Goal: Transaction & Acquisition: Book appointment/travel/reservation

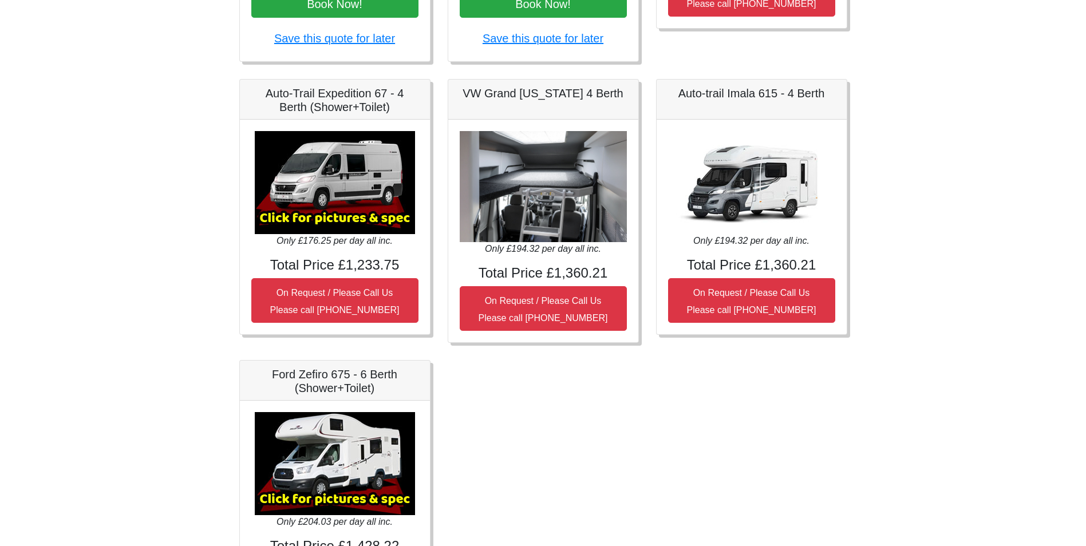
scroll to position [473, 0]
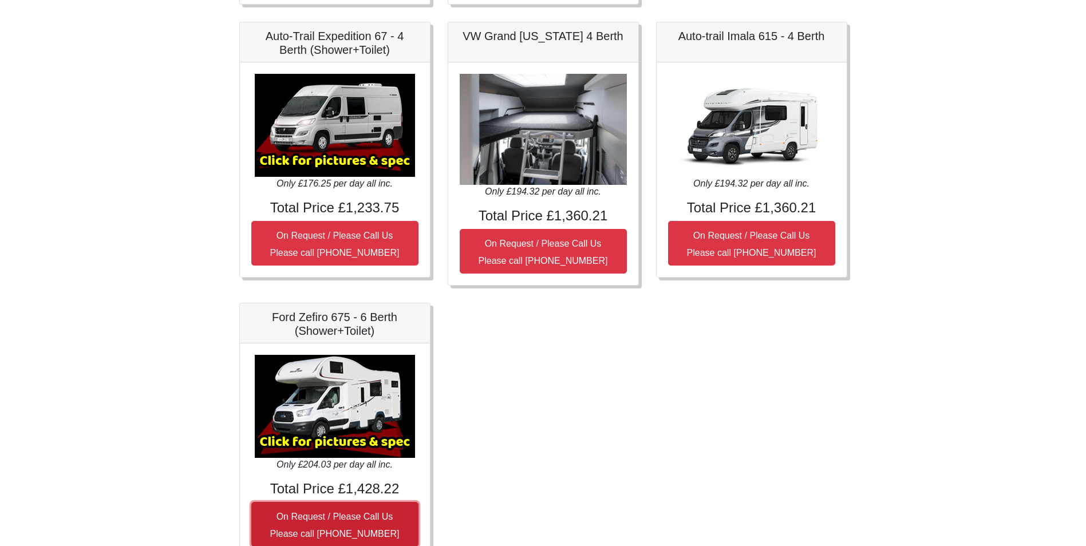
click at [361, 517] on small "On Request / Please Call Us Please call 0044 (0)131 322 6597" at bounding box center [334, 525] width 129 height 27
drag, startPoint x: 800, startPoint y: 333, endPoint x: 741, endPoint y: 347, distance: 60.7
click at [800, 333] on div "Peugeot Partner Total 7 Nights £239.00 with Unlimited UK Mileage / Unlimited UK…" at bounding box center [543, 145] width 625 height 861
click at [394, 389] on img at bounding box center [335, 406] width 160 height 103
click at [374, 416] on img at bounding box center [335, 406] width 160 height 103
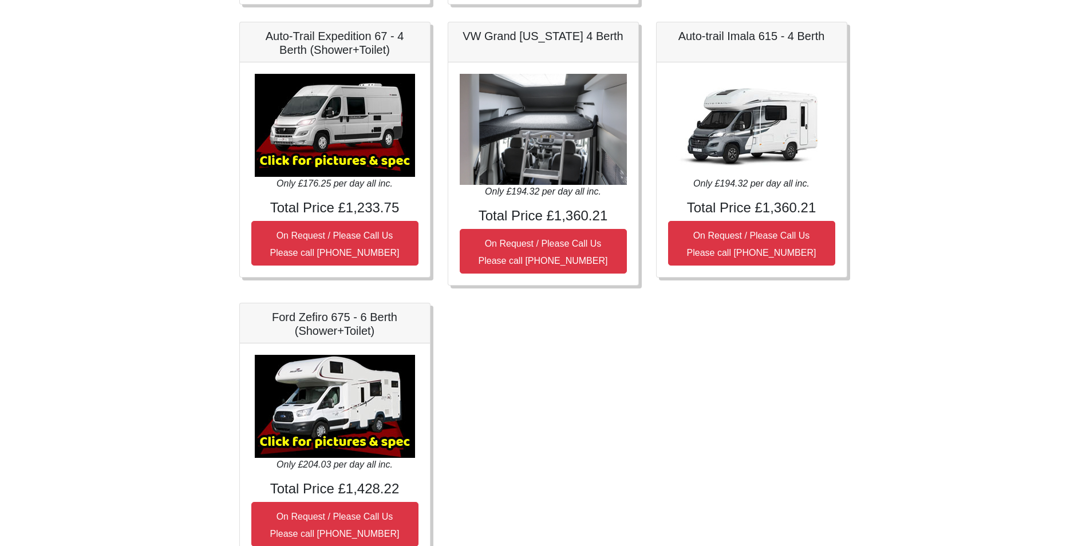
click at [374, 416] on img at bounding box center [335, 406] width 160 height 103
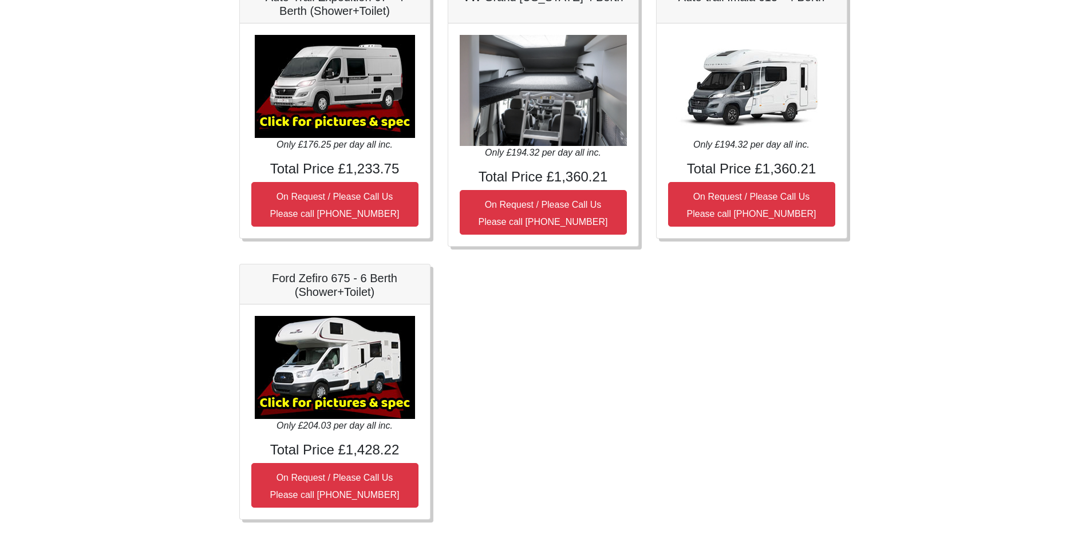
scroll to position [530, 0]
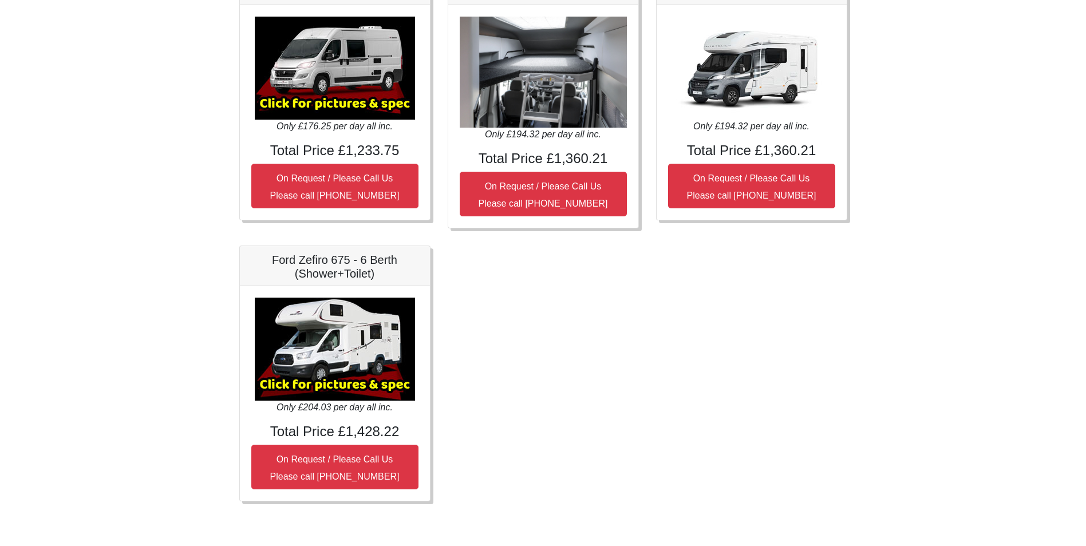
click at [351, 363] on img at bounding box center [335, 349] width 160 height 103
click at [352, 362] on img at bounding box center [335, 349] width 160 height 103
click at [331, 386] on img at bounding box center [335, 349] width 160 height 103
click at [342, 329] on img at bounding box center [335, 349] width 160 height 103
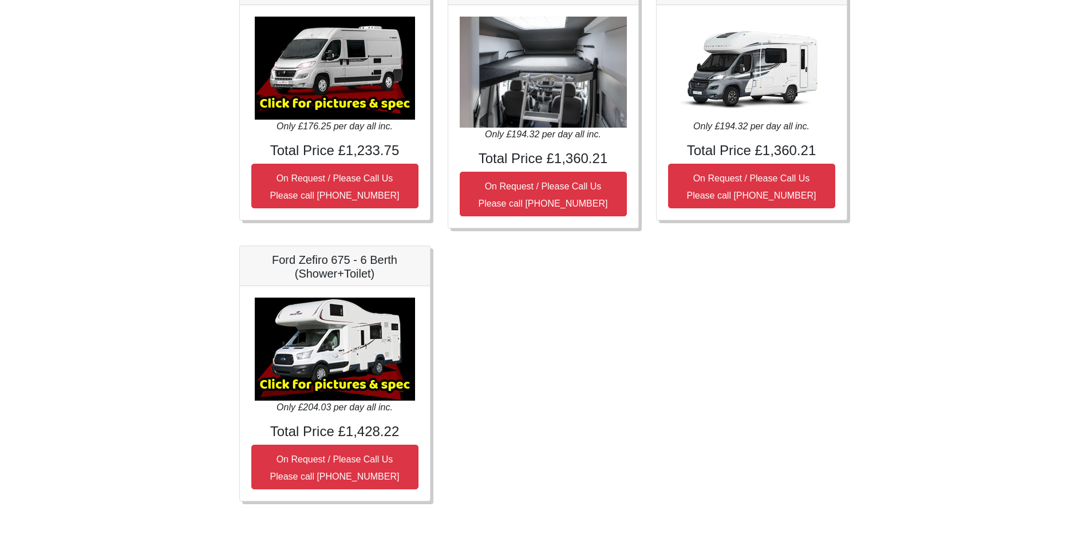
click at [347, 268] on h5 "Ford Zefiro 675 - 6 Berth (Shower+Toilet)" at bounding box center [334, 266] width 167 height 27
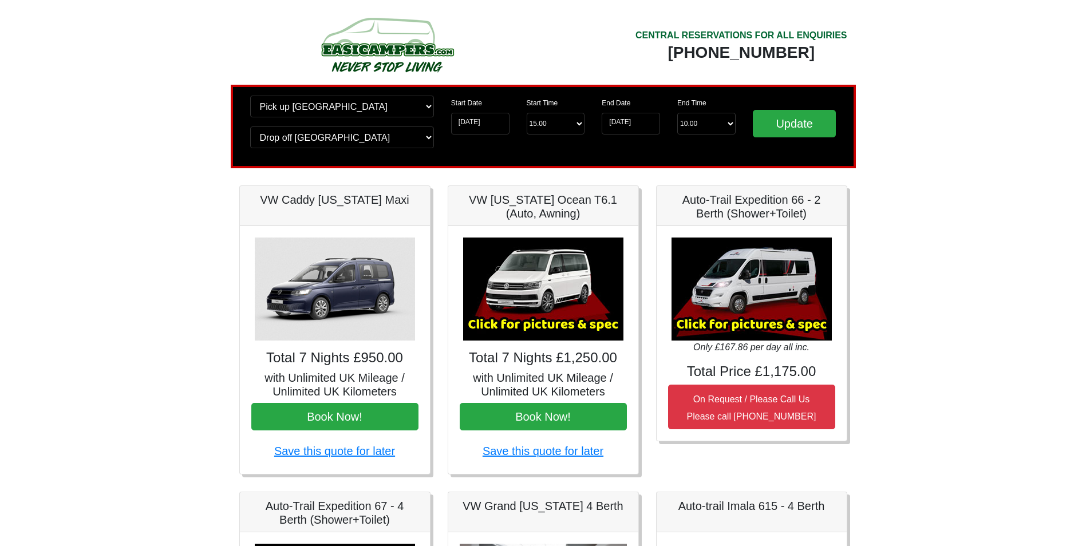
scroll to position [0, 0]
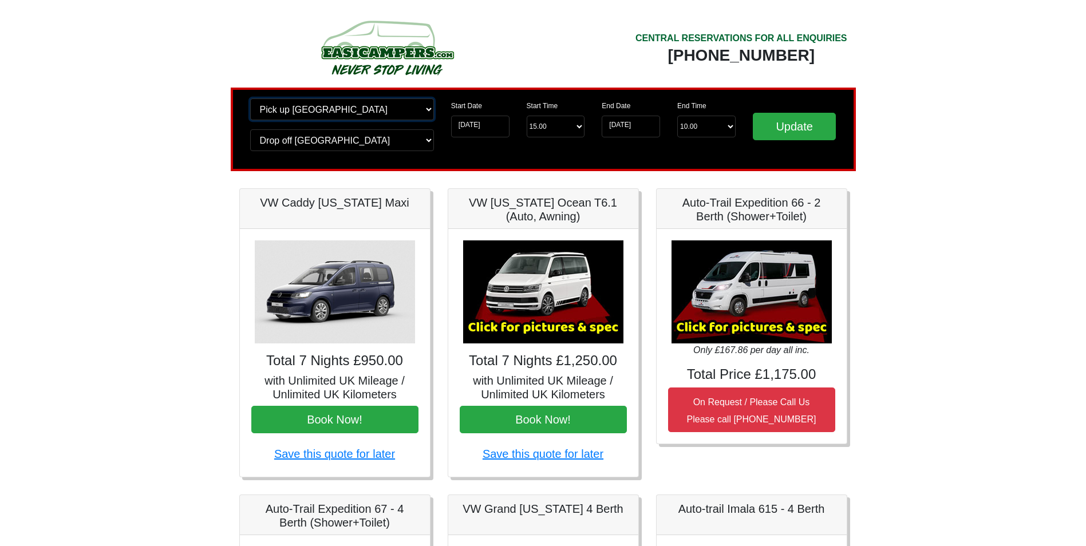
click at [414, 115] on select "Change pick up location? Pick up Edinburgh Birmingham Airport Blackburn Lancash…" at bounding box center [342, 109] width 184 height 22
select select "BIR"
click at [250, 98] on select "Change pick up location? Pick up Edinburgh Birmingham Airport Blackburn Lancash…" at bounding box center [342, 109] width 184 height 22
click at [413, 140] on select "Change drop off location? Drop off Edinburgh Birmingham Airport Blackburn Lanca…" at bounding box center [342, 140] width 184 height 22
select select "BIR"
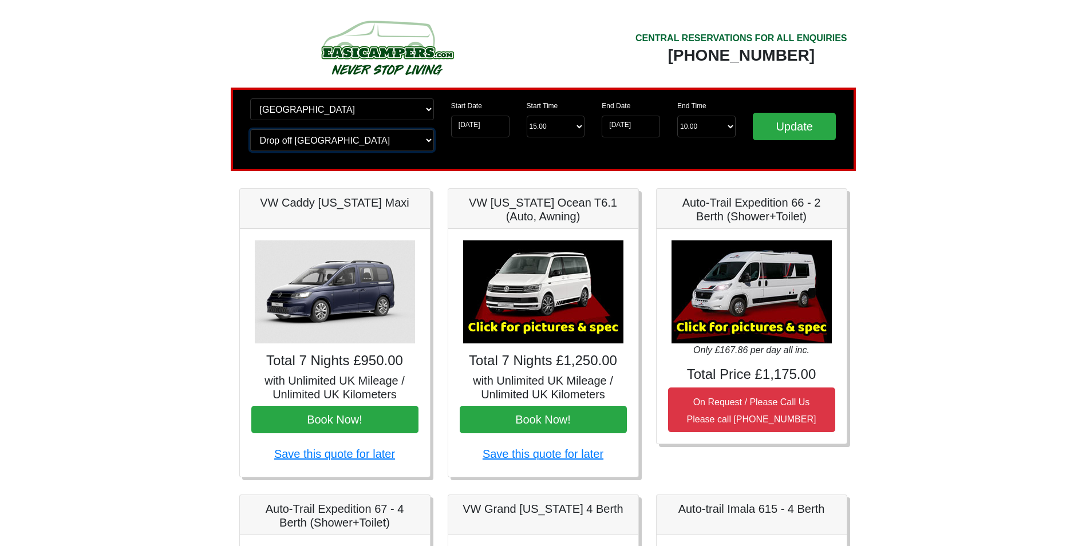
click at [250, 129] on select "Change drop off location? Drop off Edinburgh Birmingham Airport Blackburn Lanca…" at bounding box center [342, 140] width 184 height 22
click at [510, 160] on div "Change pick up location? Pick up Edinburgh Birmingham Airport Blackburn Lancash…" at bounding box center [543, 130] width 625 height 84
click at [503, 129] on input "14-08-2025" at bounding box center [480, 127] width 58 height 22
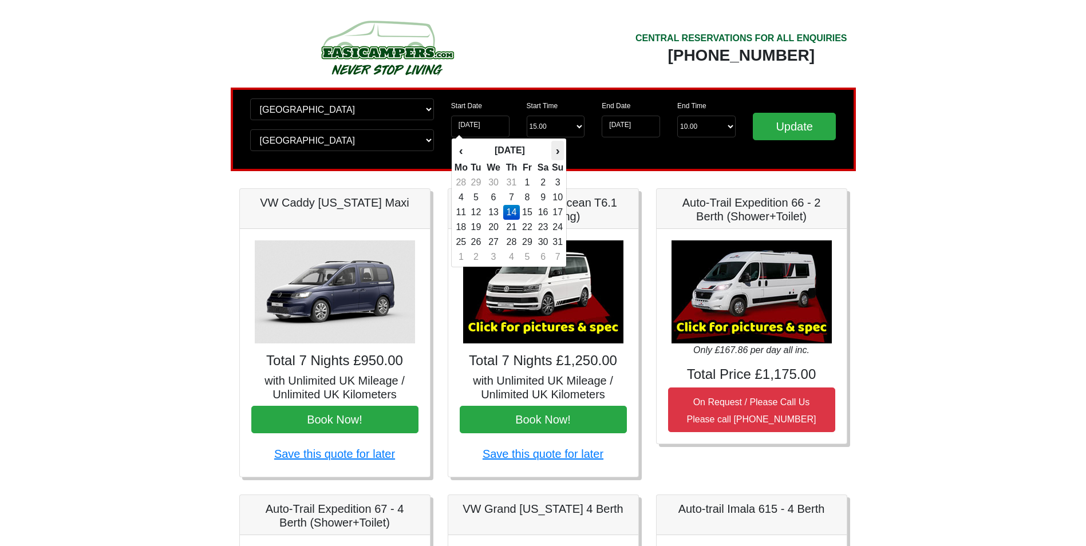
click at [554, 152] on th "›" at bounding box center [557, 150] width 13 height 19
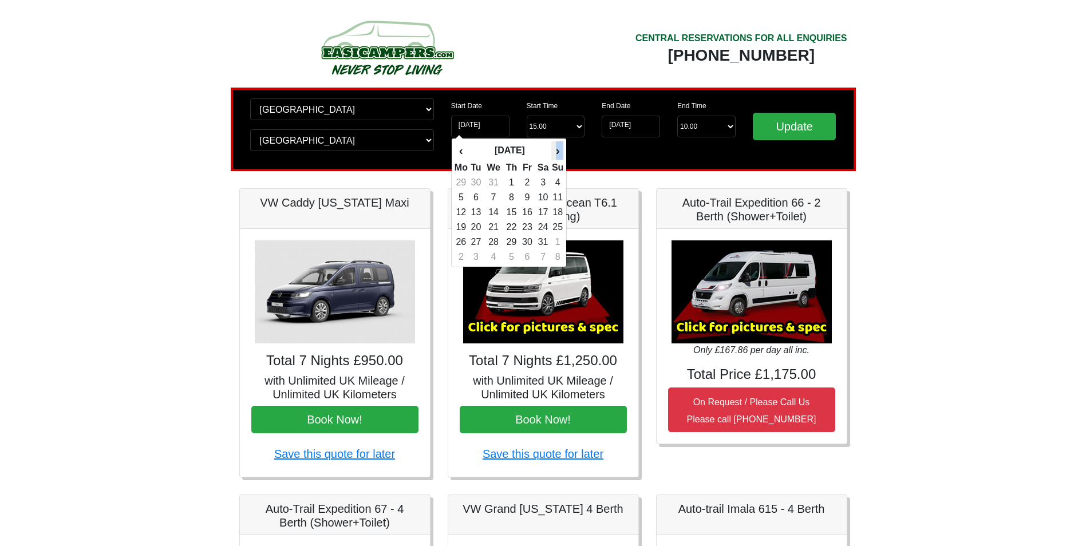
click at [554, 152] on th "›" at bounding box center [557, 150] width 13 height 19
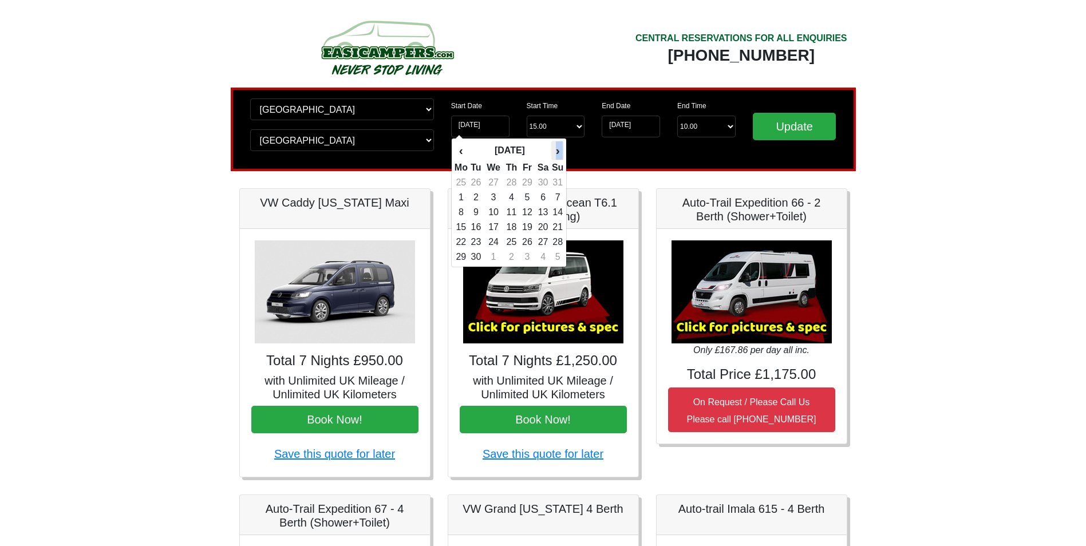
click at [554, 152] on th "›" at bounding box center [557, 150] width 13 height 19
click at [510, 180] on td "2" at bounding box center [511, 182] width 17 height 15
type input "[DATE]"
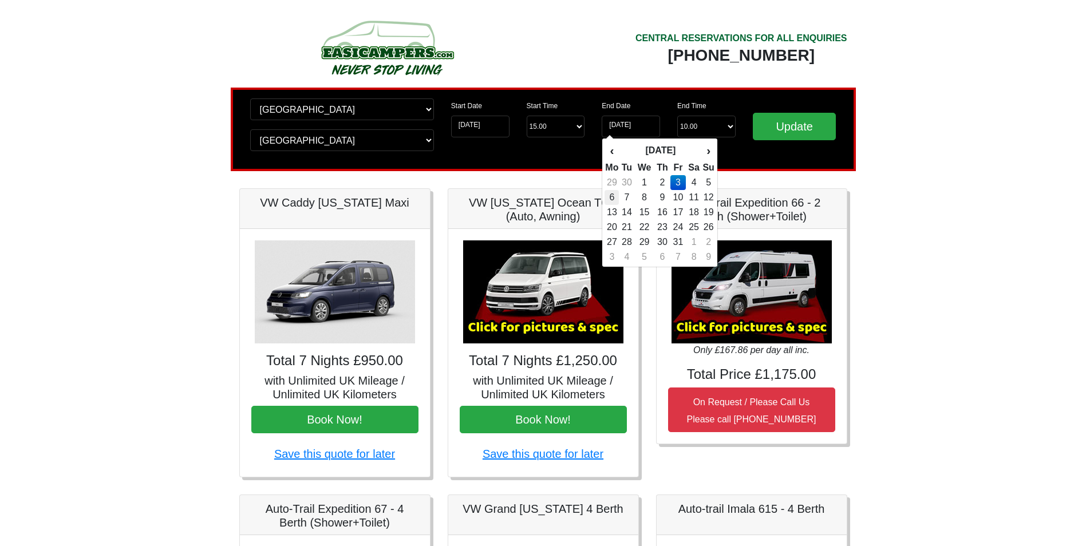
click at [611, 198] on td "6" at bounding box center [612, 197] width 14 height 15
type input "[DATE]"
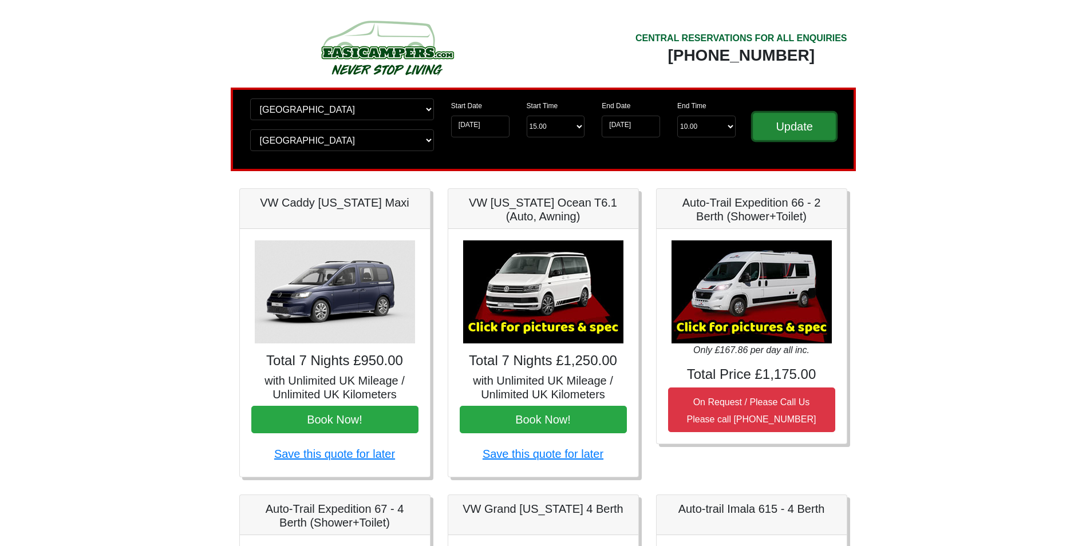
click at [791, 131] on input "Update" at bounding box center [795, 126] width 84 height 27
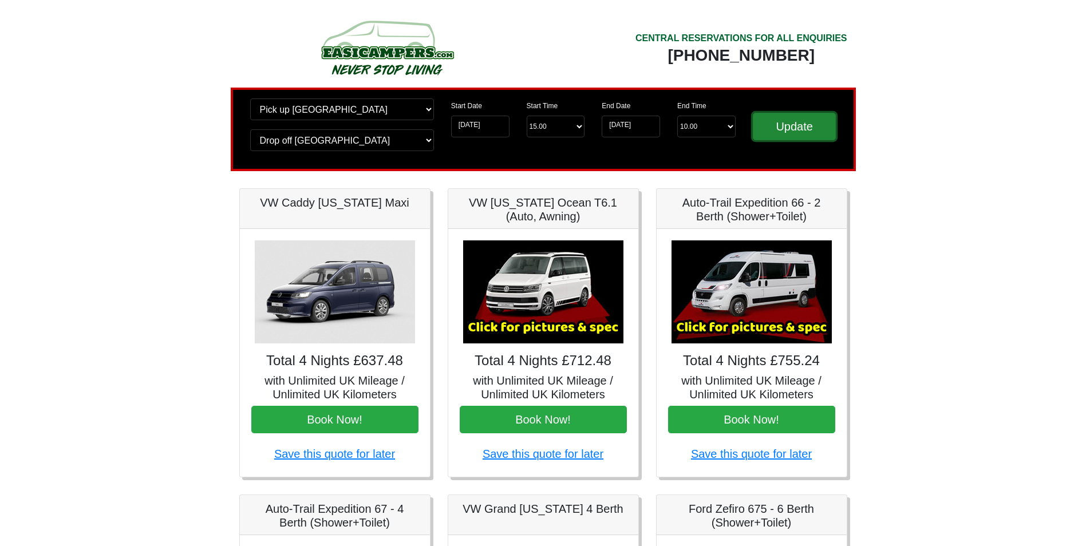
click at [811, 127] on input "Update" at bounding box center [795, 126] width 84 height 27
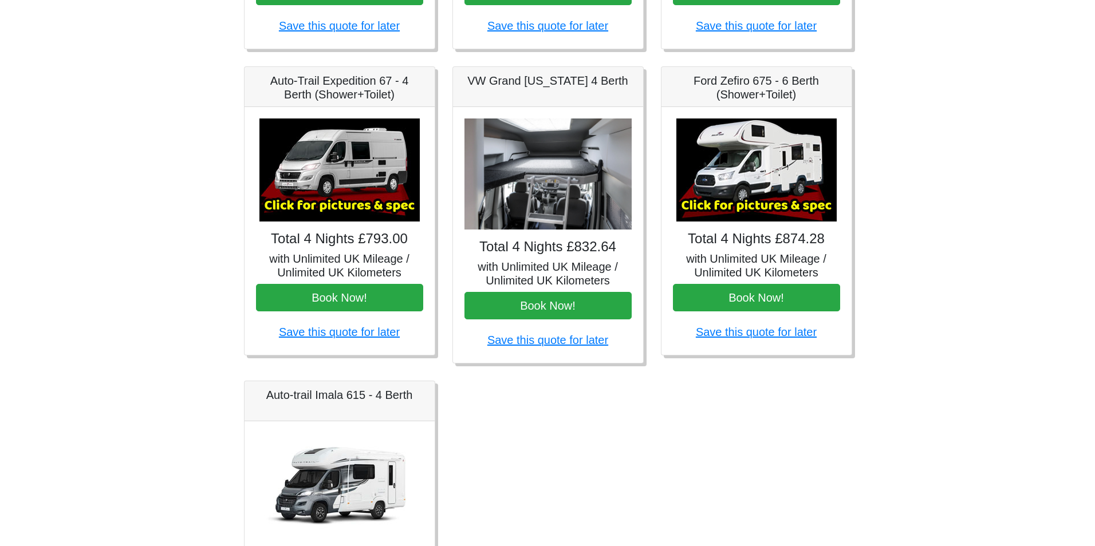
scroll to position [401, 0]
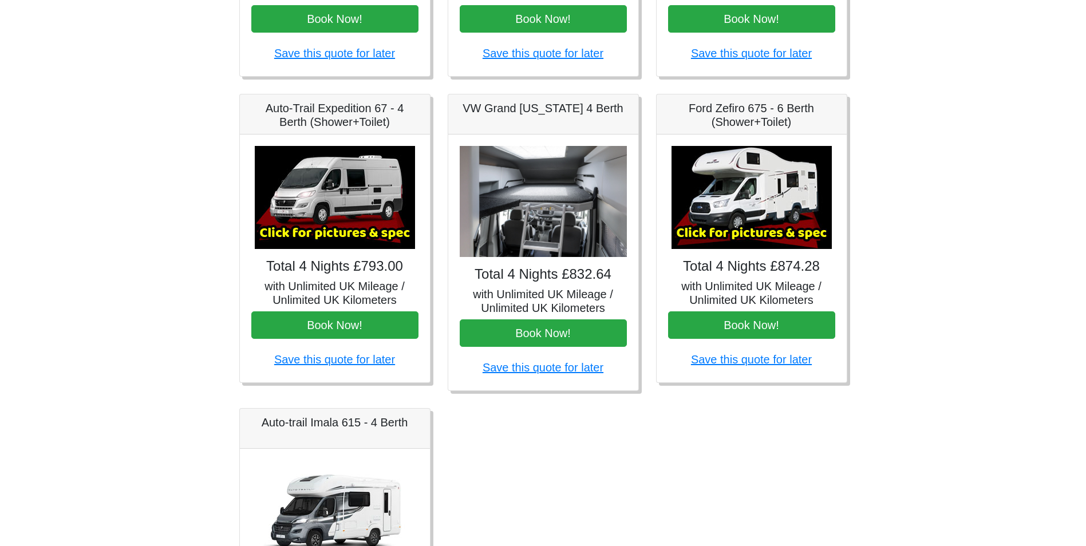
click at [798, 232] on img at bounding box center [752, 197] width 160 height 103
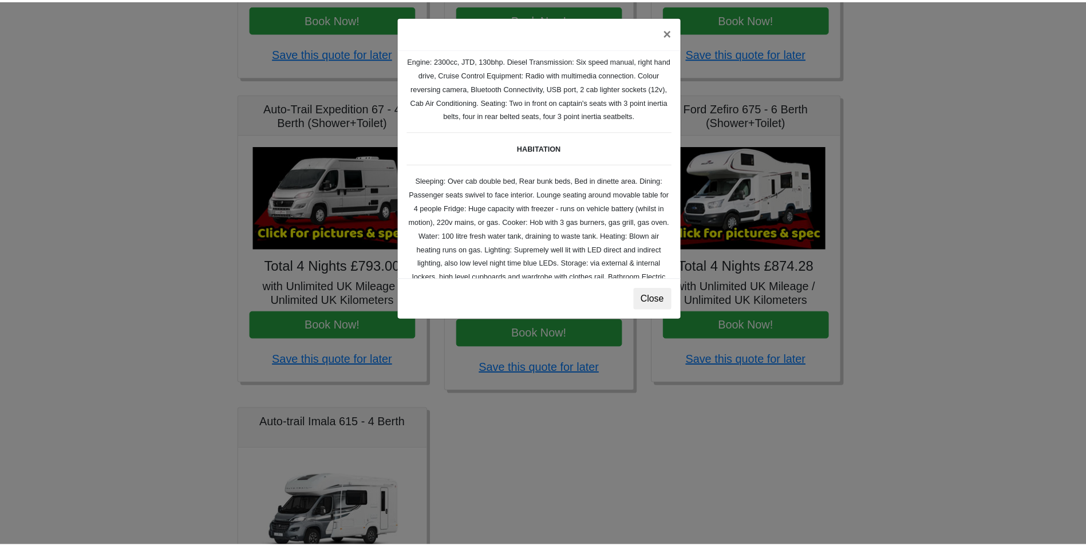
scroll to position [0, 0]
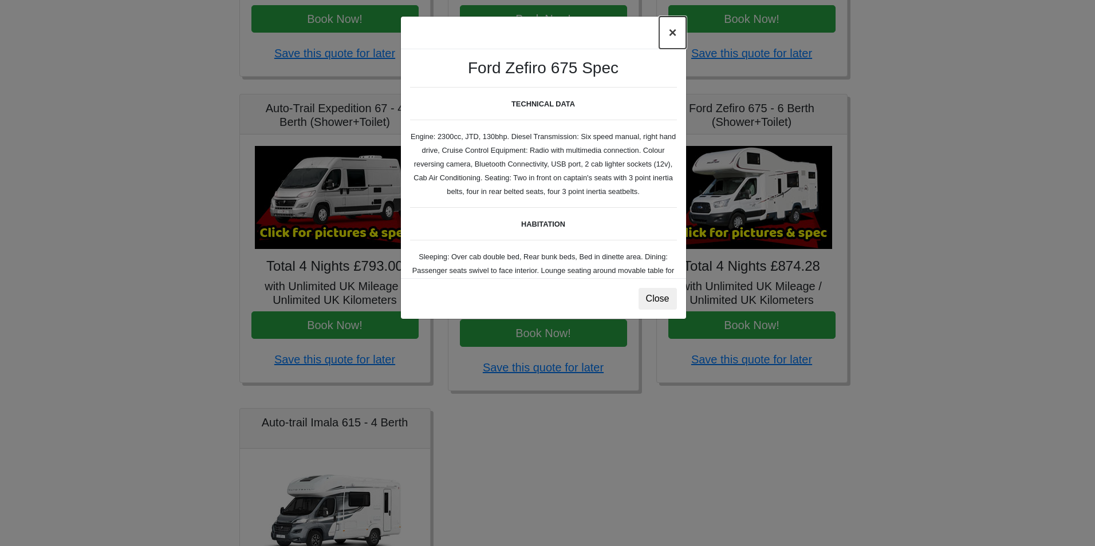
click at [672, 27] on button "×" at bounding box center [672, 33] width 26 height 32
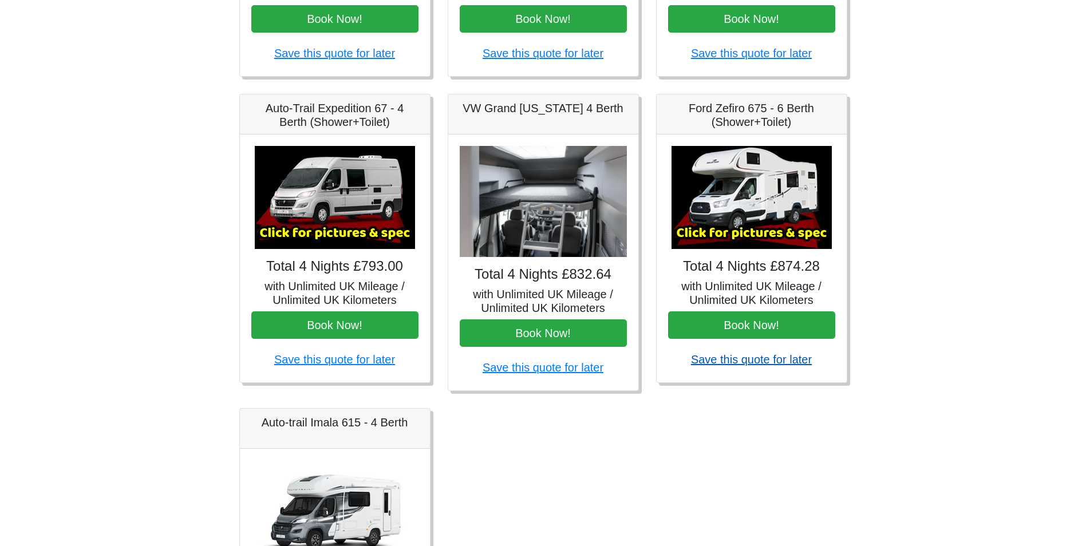
click at [739, 362] on link "Save this quote for later" at bounding box center [751, 359] width 121 height 13
